Goal: Task Accomplishment & Management: Use online tool/utility

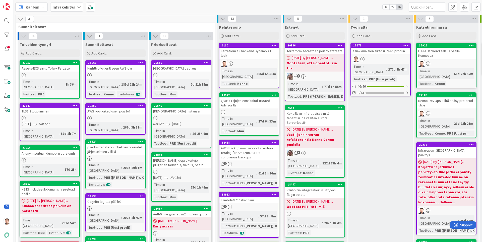
scroll to position [0, 93]
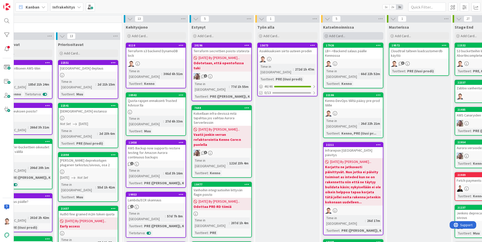
click at [370, 34] on div "Add Card..." at bounding box center [353, 36] width 60 height 8
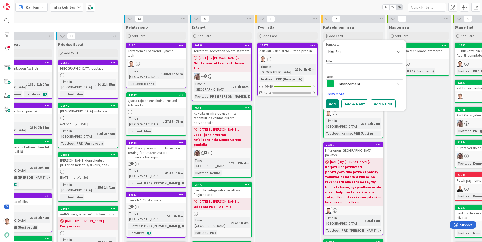
click at [341, 66] on textarea at bounding box center [365, 67] width 78 height 9
type textarea "x"
type textarea "R"
type textarea "x"
type textarea "Re"
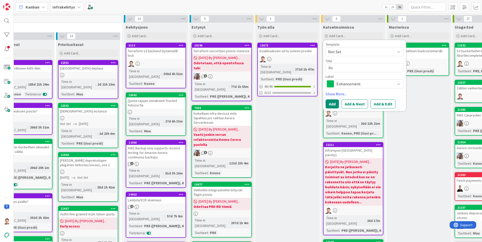
type textarea "x"
type textarea "Rea"
type textarea "x"
type textarea "Read"
type textarea "x"
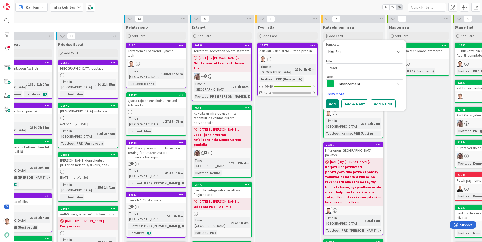
type textarea "Readm"
type textarea "x"
type textarea "Readme"
type textarea "x"
type textarea "Readme"
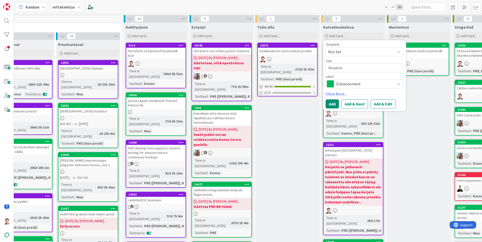
type textarea "x"
type textarea "Readme"
type textarea "x"
type textarea "P"
type textarea "x"
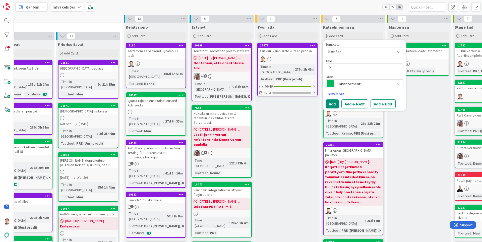
type textarea "Pu"
type textarea "x"
type textarea "Pub"
type textarea "x"
type textarea "Publ"
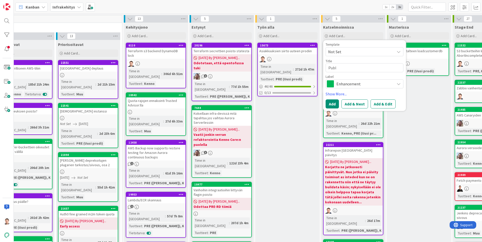
type textarea "x"
type textarea "Publi"
type textarea "x"
type textarea "Public"
type textarea "x"
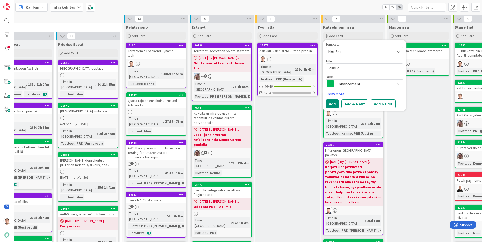
type textarea "Public"
type textarea "x"
type textarea "Public a"
type textarea "x"
type textarea "Public"
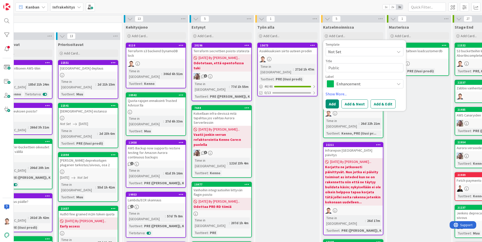
type textarea "x"
type textarea "Public A"
type textarea "x"
type textarea "Public AP"
type textarea "x"
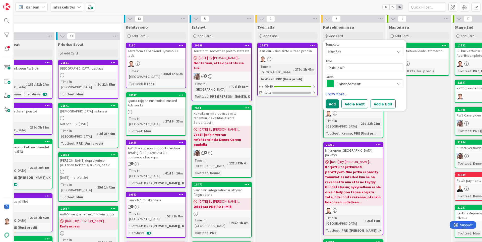
type textarea "Public API"
type textarea "x"
type textarea "Public API:"
type textarea "x"
type textarea "Public API:n"
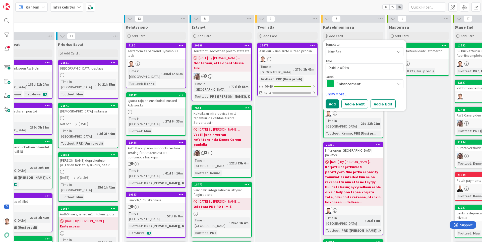
type textarea "x"
type textarea "Public API:n"
type textarea "x"
type textarea "Public API:n r"
type textarea "x"
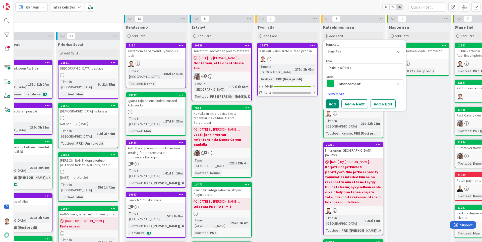
type textarea "Public API:n re"
type textarea "x"
type textarea "Public API:n rea"
type textarea "x"
type textarea "Public API:n read"
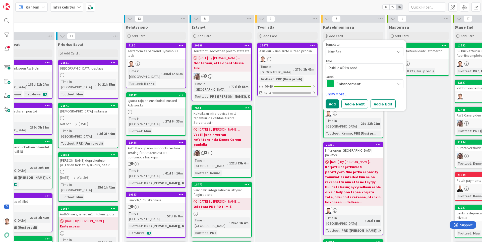
type textarea "x"
type textarea "Public API:n readme"
type textarea "x"
type textarea "Public API:n readme"
type textarea "x"
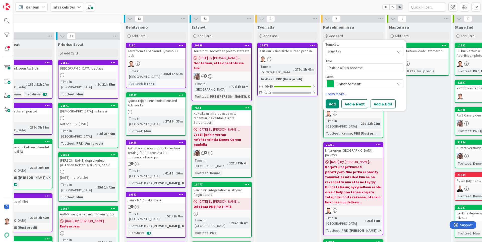
type textarea "Public API:n readme l"
type textarea "x"
type textarea "Public API:n readme lu"
type textarea "x"
type textarea "Public API:n readme lue"
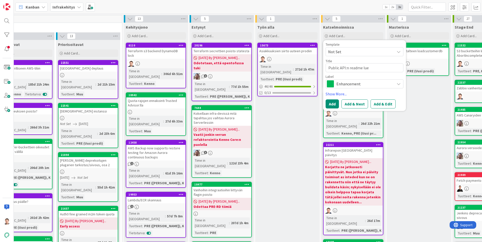
type textarea "x"
type textarea "Public API:n readme luet"
type textarea "x"
type textarea "Public API:n readme luett"
type textarea "x"
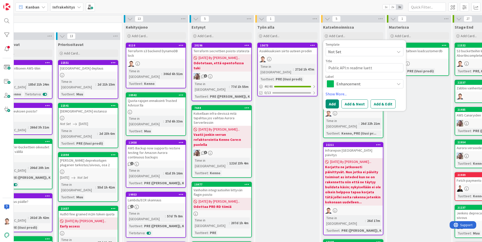
type textarea "Public API:n readme luetta"
type textarea "x"
type textarea "Public API:n readme luettav"
type textarea "x"
type textarea "Public API:n readme luettava"
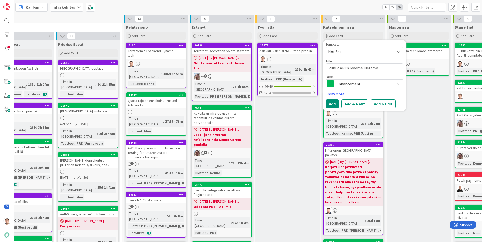
type textarea "x"
type textarea "Public API:n readme luettavak"
type textarea "x"
type textarea "Public API:n readme luettavaks"
type textarea "x"
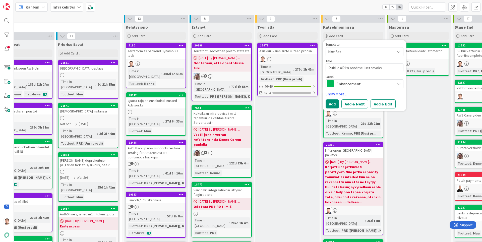
type textarea "Public API:n readme luettavaksi"
type textarea "x"
type textarea "Public API:n readme luettavaksi"
type textarea "x"
type textarea "Public API:n readme luettavaksi k"
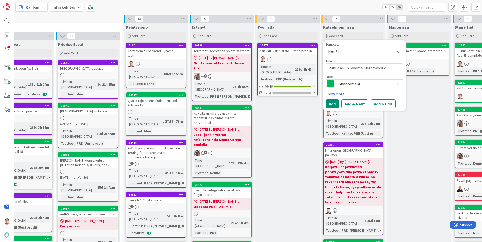
type textarea "x"
type textarea "Public API:n readme luettavaksi kä"
type textarea "x"
type textarea "Public API:n readme luettavaksi käy"
type textarea "x"
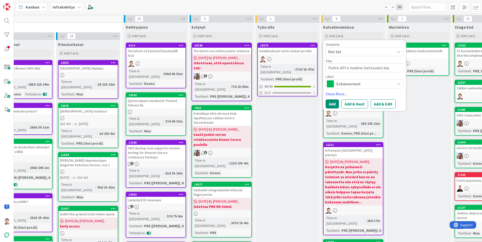
type textarea "Public API:n readme luettavaksi käyt"
type textarea "x"
type textarea "Public API:n readme luettavaksi käytt"
type textarea "x"
type textarea "Public API:n readme luettavaksi käyttä"
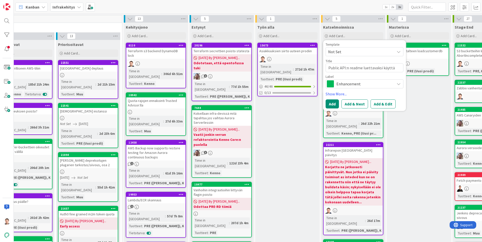
type textarea "x"
type textarea "Public API:n readme luettavaksi käyttää"
type textarea "x"
type textarea "Public API:n readme luettavaksi käyttä"
type textarea "x"
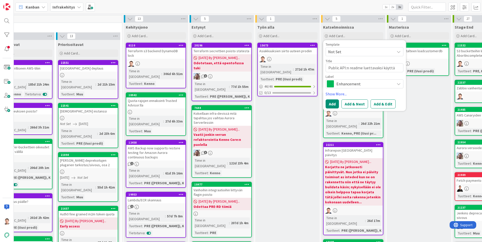
type textarea "Public API:n readme luettavaksi käytt"
type textarea "x"
type textarea "Public API:n readme luettavaksi käyttö"
type textarea "x"
type textarea "Public API:n readme luettavaksi käyttöö"
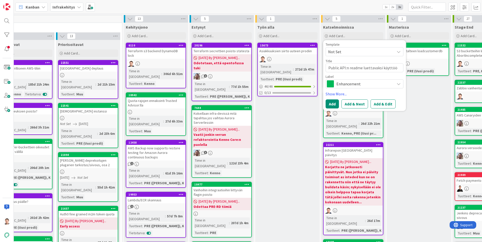
type textarea "x"
type textarea "Public API:n readme luettavaksi käyttöön"
type textarea "x"
type textarea "Public API:n readme luettavaksi käyttööno"
type textarea "x"
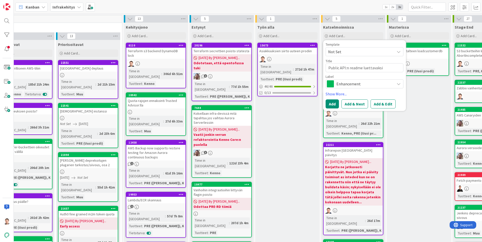
type textarea "Public API:n readme luettavaksi käyttöönot"
type textarea "x"
type textarea "Public API:n readme luettavaksi käyttöönott"
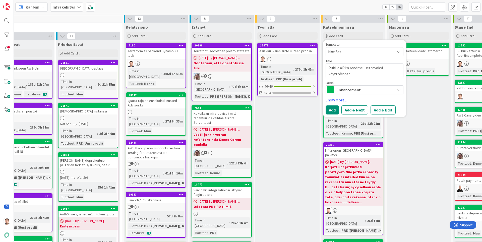
type textarea "x"
type textarea "Public API:n readme luettavaksi käyttöönotto"
type textarea "x"
type textarea "Public API:n readme luettavaksi käyttöönottot"
type textarea "x"
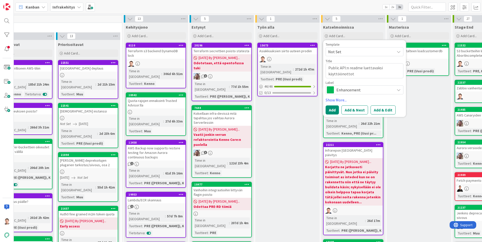
type textarea "Public API:n readme luettavaksi käyttöönottoti"
type textarea "x"
type textarea "Public API:n readme luettavaksi käyttöönottotii"
type textarea "x"
type textarea "Public API:n readme luettavaksi käyttöönottotiim"
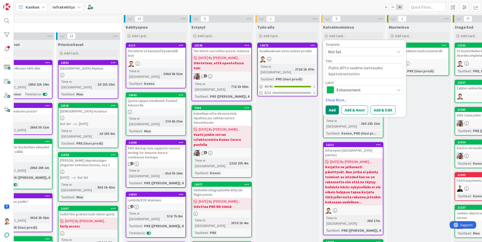
type textarea "x"
type textarea "Public API:n readme luettavaksi käyttöönottotiimi"
type textarea "x"
type textarea "Public API:n readme luettavaksi käyttöönottotiimil"
type textarea "x"
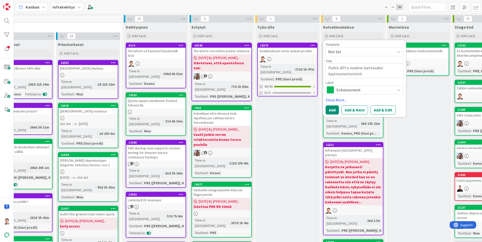
type textarea "Public API:n readme luettavaksi käyttöönottotiimill"
type textarea "x"
type textarea "Public API:n readme luettavaksi käyttöönottotiimille"
type textarea "x"
type textarea "Public API:n readme luettavaksi käyttöönottotiimille"
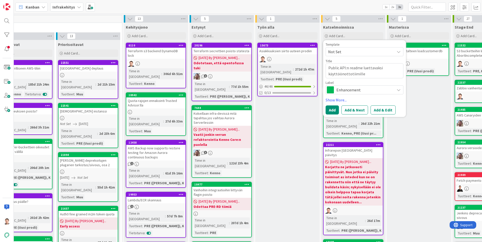
type textarea "x"
type textarea "Public API:n readme luettavaksi käyttöönottotiimille d"
type textarea "x"
type textarea "Public API:n readme luettavaksi käyttöönottotiimille de"
type textarea "x"
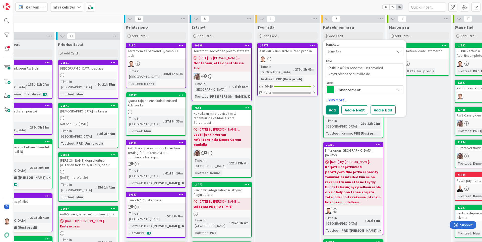
type textarea "Public API:n readme luettavaksi käyttöönottotiimille dev"
type textarea "x"
type textarea "Public API:n readme luettavaksi käyttöönottotiimille dev-"
type textarea "x"
type textarea "Public API:n readme luettavaksi käyttöönottotiimille dev-y"
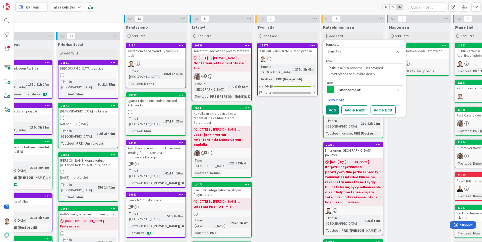
type textarea "x"
type textarea "Public API:n readme luettavaksi käyttöönottotiimille dev-ym"
type textarea "x"
type textarea "Public API:n readme luettavaksi käyttöönottotiimille dev-ymp"
type textarea "x"
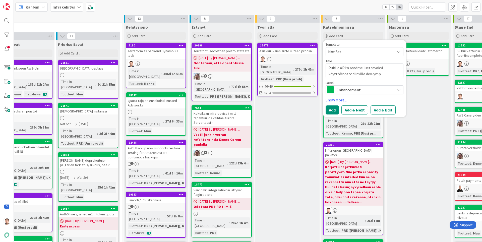
type textarea "Public API:n readme luettavaksi käyttöönottotiimille dev-ympä"
type textarea "x"
type textarea "Public API:n readme luettavaksi käyttöönottotiimille dev-ympär"
type textarea "x"
type textarea "Public API:n readme luettavaksi käyttöönottotiimille dev-ympäri"
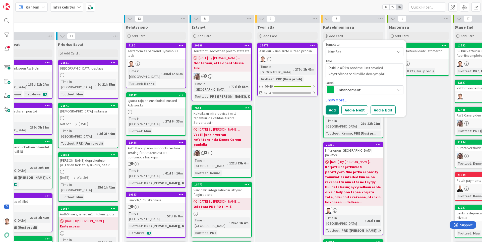
type textarea "x"
type textarea "Public API:n readme luettavaksi käyttöönottotiimille dev-ympäris"
type textarea "x"
type textarea "Public API:n readme luettavaksi käyttöönottotiimille dev-ympärist"
type textarea "x"
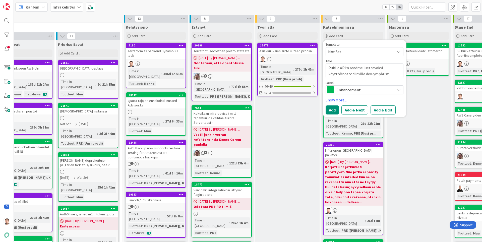
type textarea "Public API:n readme luettavaksi käyttöönottotiimille dev-ympäristö"
type textarea "x"
type textarea "Public API:n readme luettavaksi käyttöönottotiimille dev-ympäristöi"
type textarea "x"
type textarea "Public API:n readme luettavaksi käyttöönottotiimille dev-ympäristöih"
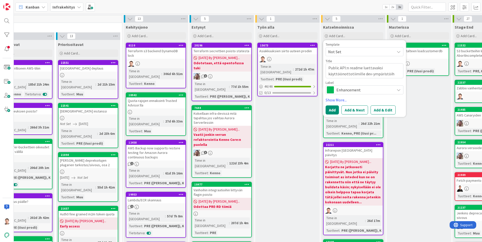
type textarea "x"
type textarea "Public API:n readme luettavaksi käyttöönottotiimille dev-ympäristöihi"
type textarea "x"
type textarea "Public API:n readme luettavaksi käyttöönottotiimille dev-ympäristöihin"
click at [330, 106] on button "Add" at bounding box center [332, 110] width 13 height 9
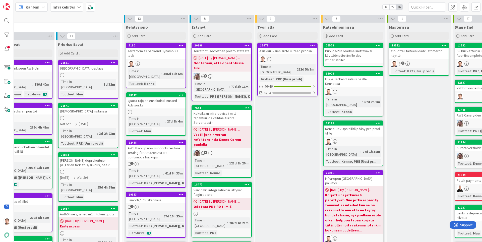
click at [361, 53] on div "Public API:n readme luettavaksi käyttöönottotiimille dev-ympäristöihin" at bounding box center [353, 56] width 59 height 16
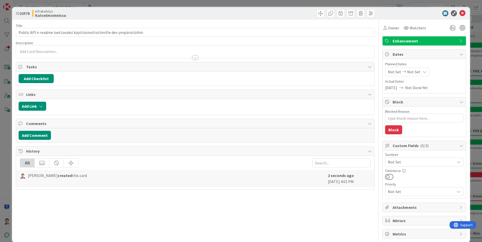
click at [407, 162] on span "Not Set" at bounding box center [421, 162] width 67 height 6
click at [408, 173] on link "PRE" at bounding box center [424, 173] width 80 height 9
click at [390, 177] on icon at bounding box center [388, 174] width 4 height 8
click at [388, 184] on icon at bounding box center [388, 183] width 4 height 8
click at [330, 224] on div "Title 70 / 128 Public API:n readme luettavaksi käyttöönottotiimille dev-ympäris…" at bounding box center [195, 129] width 359 height 219
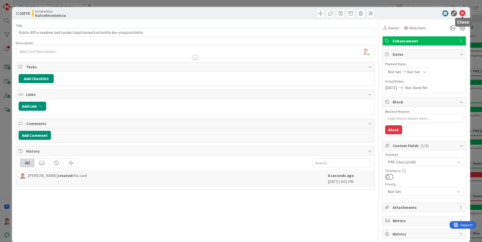
click at [461, 13] on icon at bounding box center [463, 13] width 6 height 6
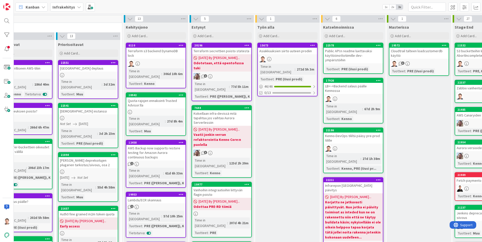
click at [359, 62] on div "Public API:n readme luettavaksi käyttöönottotiimille dev-ympäristöihin" at bounding box center [353, 56] width 59 height 16
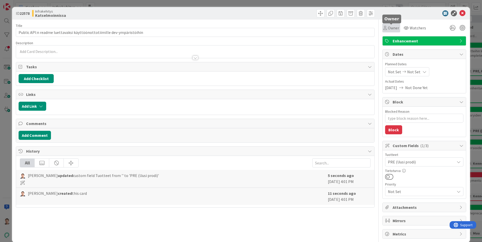
click at [388, 25] on div "Owner" at bounding box center [392, 27] width 18 height 9
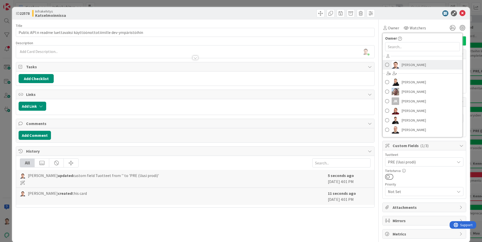
click at [417, 64] on span "[PERSON_NAME]" at bounding box center [414, 65] width 24 height 8
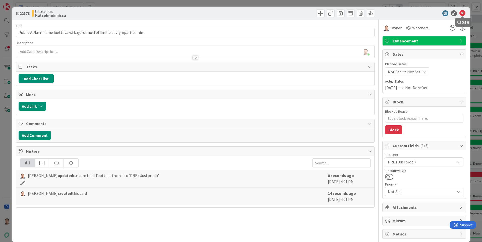
click at [465, 12] on icon at bounding box center [463, 13] width 6 height 6
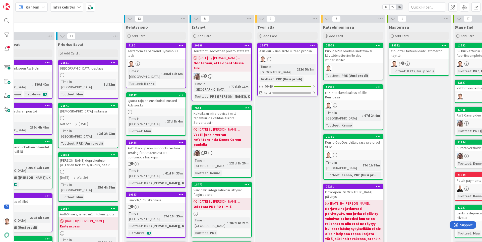
click at [154, 60] on div at bounding box center [155, 63] width 59 height 7
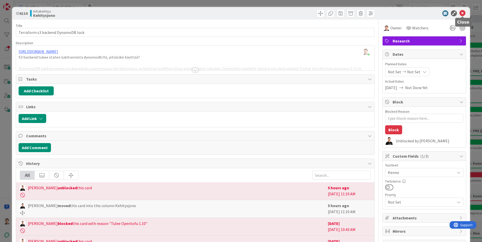
click at [462, 15] on icon at bounding box center [463, 13] width 6 height 6
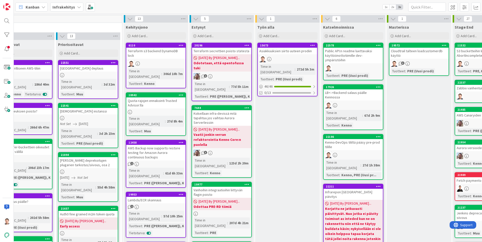
click at [157, 97] on div "Quota-rajojen ennakointi Trusted Advisor:lla" at bounding box center [155, 102] width 59 height 11
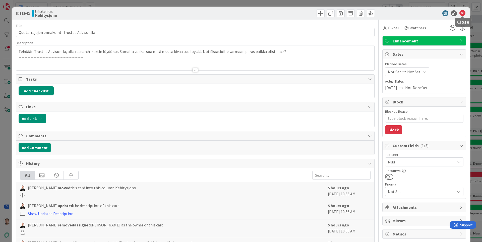
click at [460, 14] on icon at bounding box center [463, 13] width 6 height 6
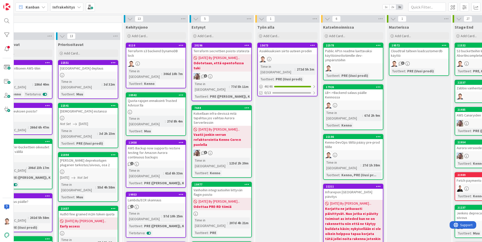
click at [343, 93] on div "LB<->Backend salaus päälle Kennossa" at bounding box center [353, 94] width 59 height 11
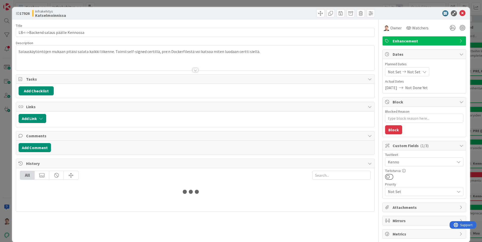
type textarea "x"
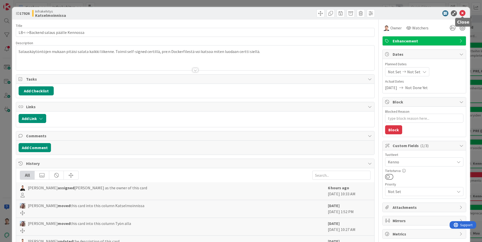
click at [463, 16] on icon at bounding box center [463, 13] width 6 height 6
